Goal: Check status: Check status

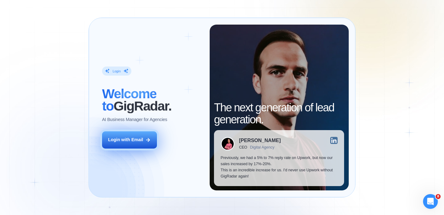
click at [145, 138] on icon at bounding box center [148, 140] width 6 height 6
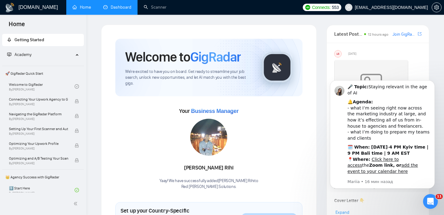
click at [126, 10] on link "Dashboard" at bounding box center [117, 7] width 28 height 5
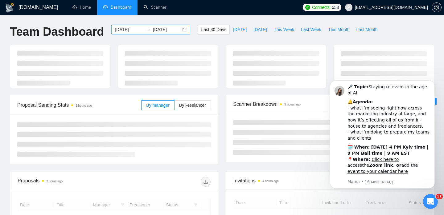
click at [161, 29] on input "2025-09-11" at bounding box center [167, 29] width 28 height 7
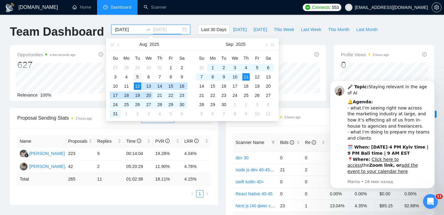
type input "2025-08-05"
click at [136, 76] on div "5" at bounding box center [137, 76] width 7 height 7
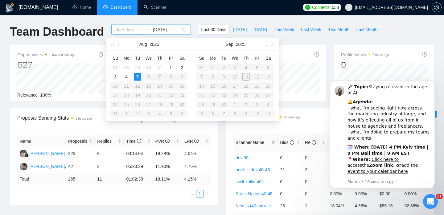
click at [136, 83] on table "Su Mo Tu We Th Fr Sa 27 28 29 30 31 1 2 3 4 5 6 7 8 9 10 11 12 13 14 15 16 17 1…" at bounding box center [149, 85] width 78 height 65
click at [138, 87] on table "Su Mo Tu We Th Fr Sa 27 28 29 30 31 1 2 3 4 5 6 7 8 9 10 11 12 13 14 15 16 17 1…" at bounding box center [149, 85] width 78 height 65
type input "2025-07-30"
click at [176, 26] on div "2025-08-05" at bounding box center [150, 30] width 79 height 10
click at [182, 29] on div "2025-08-05" at bounding box center [150, 30] width 79 height 10
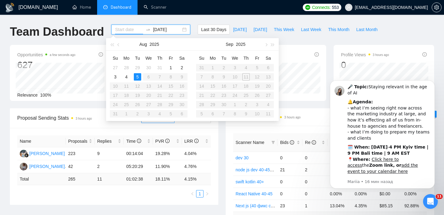
click at [169, 29] on input "2025-08-05" at bounding box center [167, 29] width 28 height 7
type input "2025-09-04"
click at [246, 67] on div "4" at bounding box center [245, 67] width 7 height 7
click at [247, 79] on table "Su Mo Tu We Th Fr Sa 31 1 2 3 4 5 6 7 8 9 10 11 12 13 14 15 16 17 18 19 20 21 2…" at bounding box center [235, 85] width 78 height 65
type input "2025-09-04"
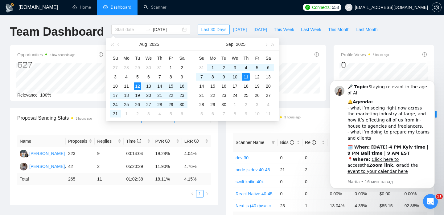
type input "2025-08-12"
type input "2025-09-11"
click at [212, 30] on span "Last 30 Days" at bounding box center [213, 29] width 25 height 7
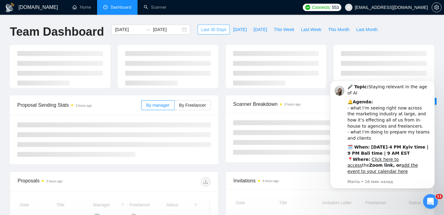
click at [212, 30] on span "Last 30 Days" at bounding box center [213, 29] width 25 height 7
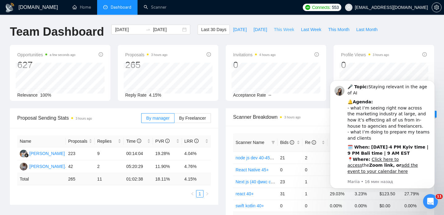
click at [282, 31] on span "This Week" at bounding box center [284, 29] width 20 height 7
type input "2025-09-08"
type input "2025-09-14"
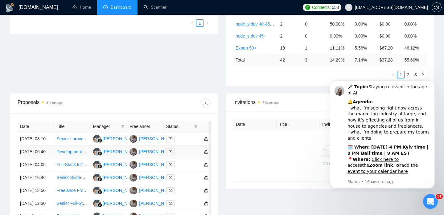
scroll to position [132, 0]
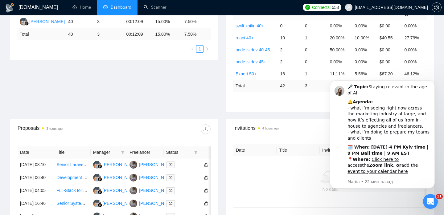
drag, startPoint x: 78, startPoint y: 79, endPoint x: 261, endPoint y: 3, distance: 198.2
click at [386, 157] on link "Click here to access" at bounding box center [372, 162] width 51 height 11
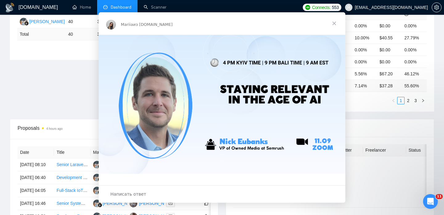
scroll to position [0, 0]
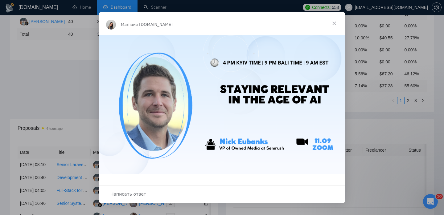
click at [303, 62] on img "Мессенджер Intercom" at bounding box center [222, 104] width 246 height 139
click at [333, 24] on span "Закрыть" at bounding box center [334, 23] width 22 height 22
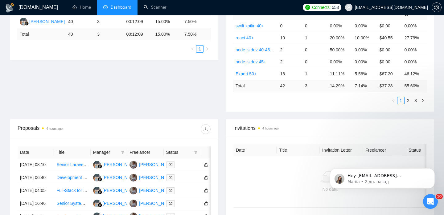
scroll to position [145, 0]
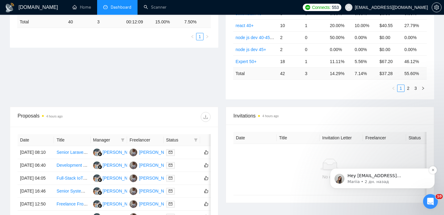
click at [420, 174] on p "Hey nykytiuk@gmail.com, Looks like your Upwork agency Red Carlos Solutions ran …" at bounding box center [386, 176] width 79 height 6
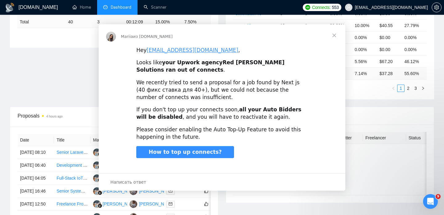
scroll to position [0, 0]
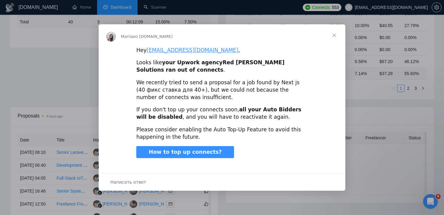
click at [335, 35] on span "Закрыть" at bounding box center [334, 35] width 22 height 22
